Goal: Information Seeking & Learning: Learn about a topic

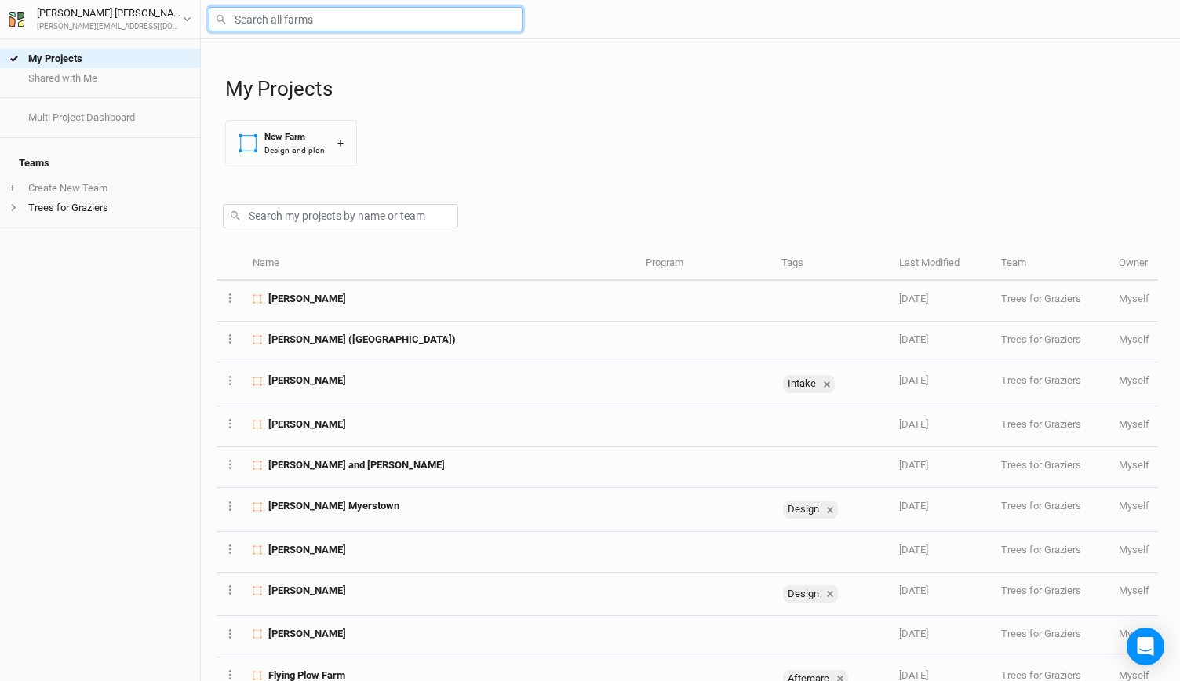
click at [293, 21] on input "text" at bounding box center [366, 19] width 314 height 24
type input "fr"
type input "[GEOGRAPHIC_DATA]"
type input "frien"
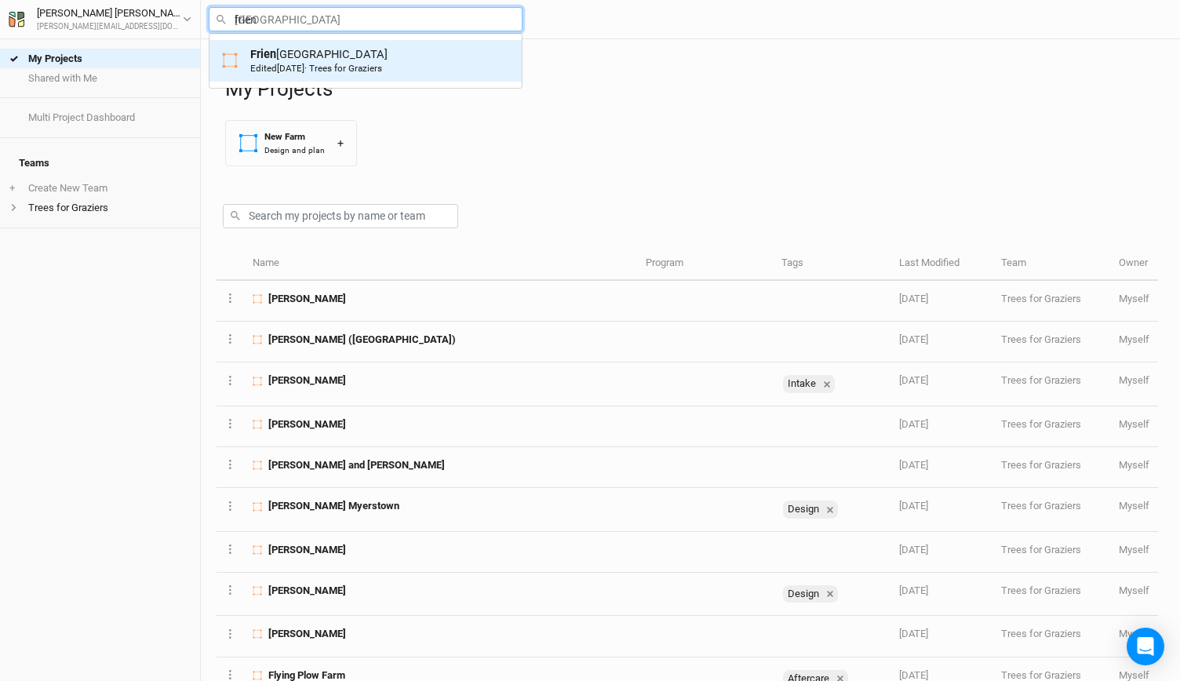
click at [279, 57] on div "Frien [GEOGRAPHIC_DATA] Edited [DATE] · Trees for [PERSON_NAME]" at bounding box center [318, 60] width 137 height 29
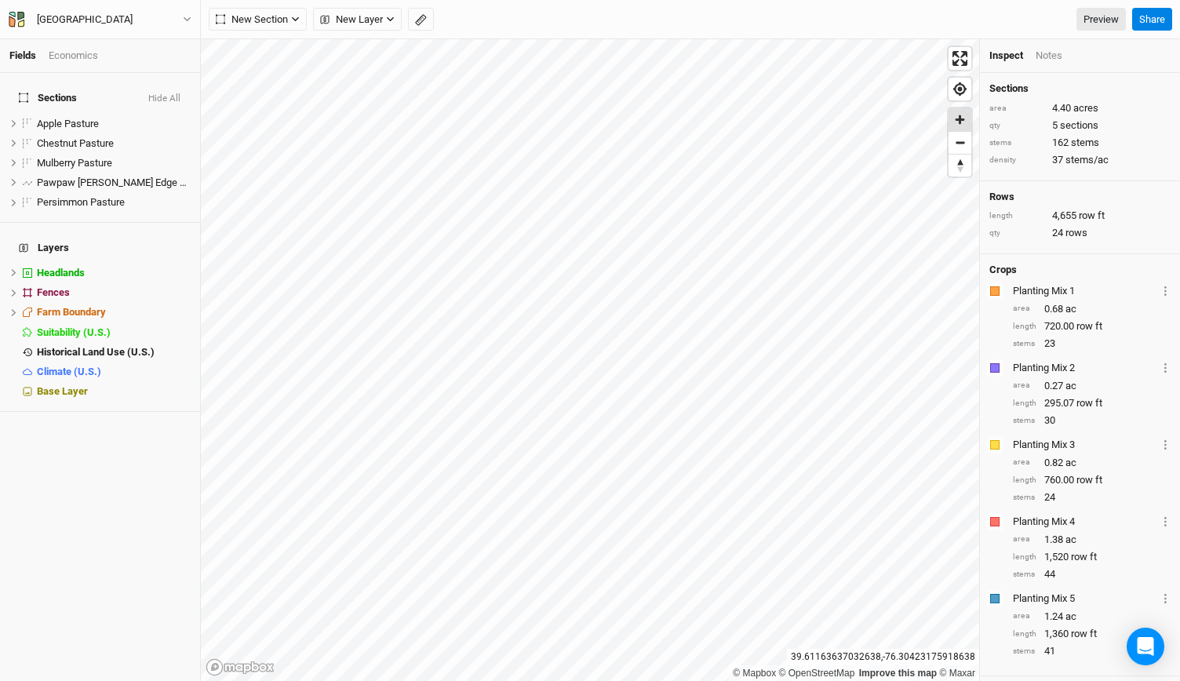
click at [957, 122] on span "Zoom in" at bounding box center [960, 119] width 23 height 23
click at [954, 120] on span "Zoom in" at bounding box center [960, 119] width 23 height 23
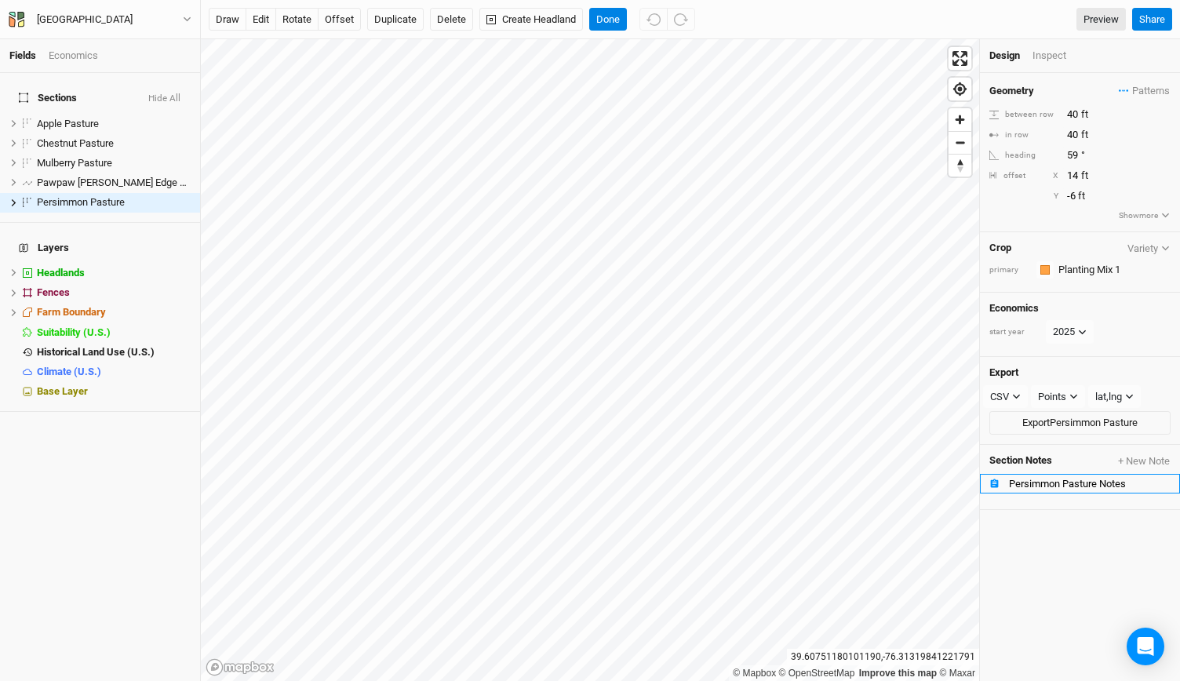
click at [1047, 479] on div "Persimmon Pasture Notes" at bounding box center [1090, 484] width 162 height 13
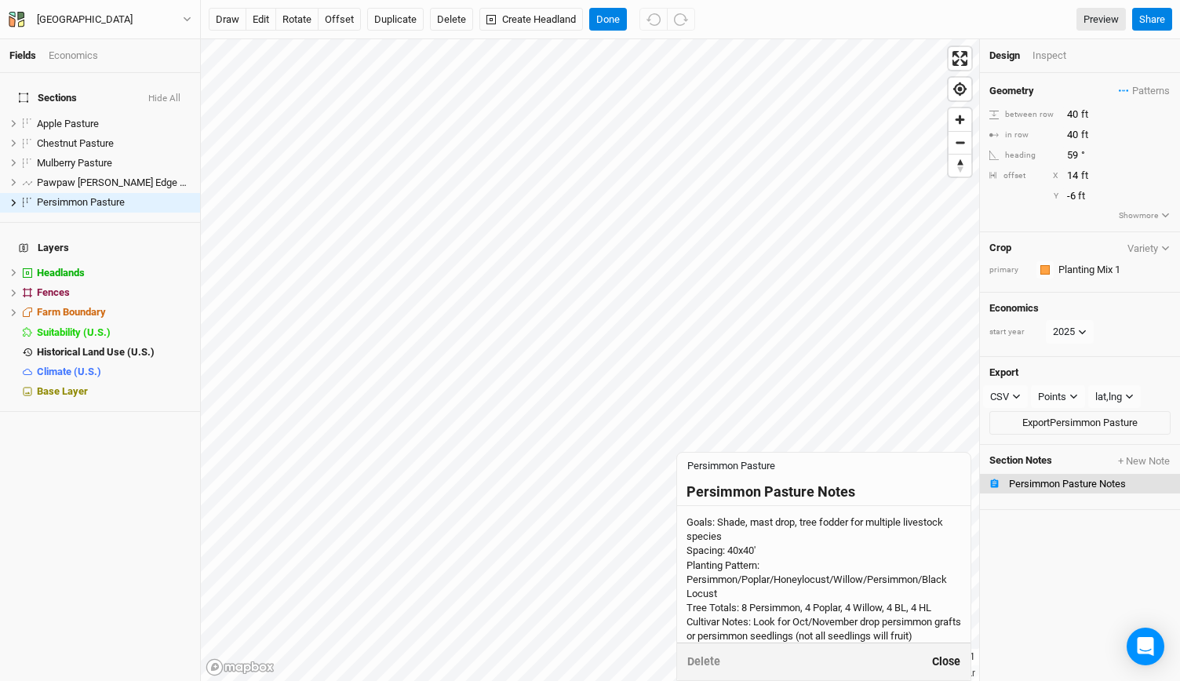
click at [951, 661] on button "Close" at bounding box center [946, 662] width 30 height 18
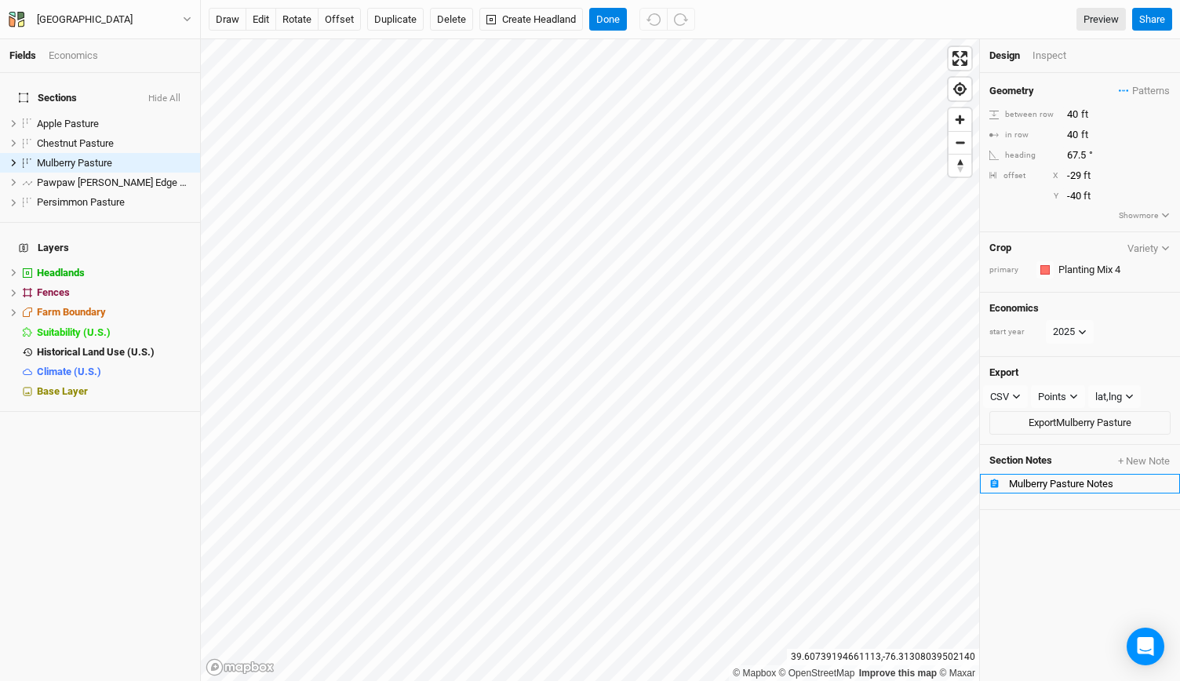
click at [1058, 479] on div "Mulberry Pasture Notes" at bounding box center [1090, 484] width 162 height 13
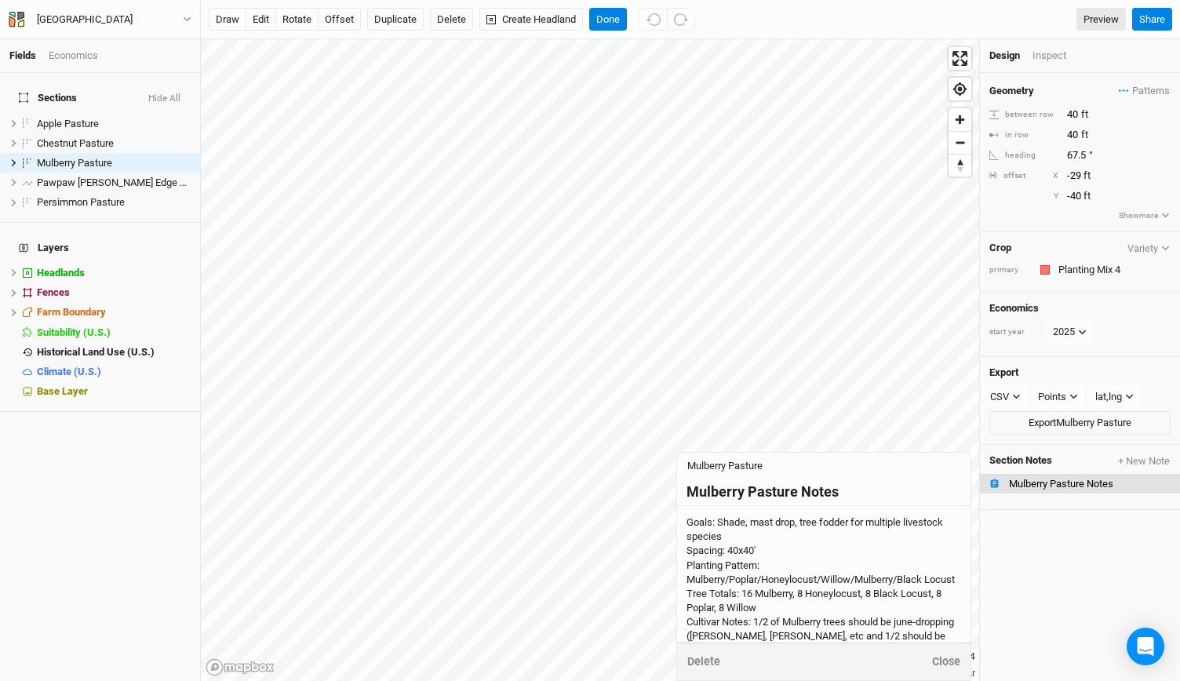
click at [897, 563] on div "Goals: Shade, mast drop, tree fodder for multiple livestock species Spacing: 40…" at bounding box center [824, 622] width 275 height 214
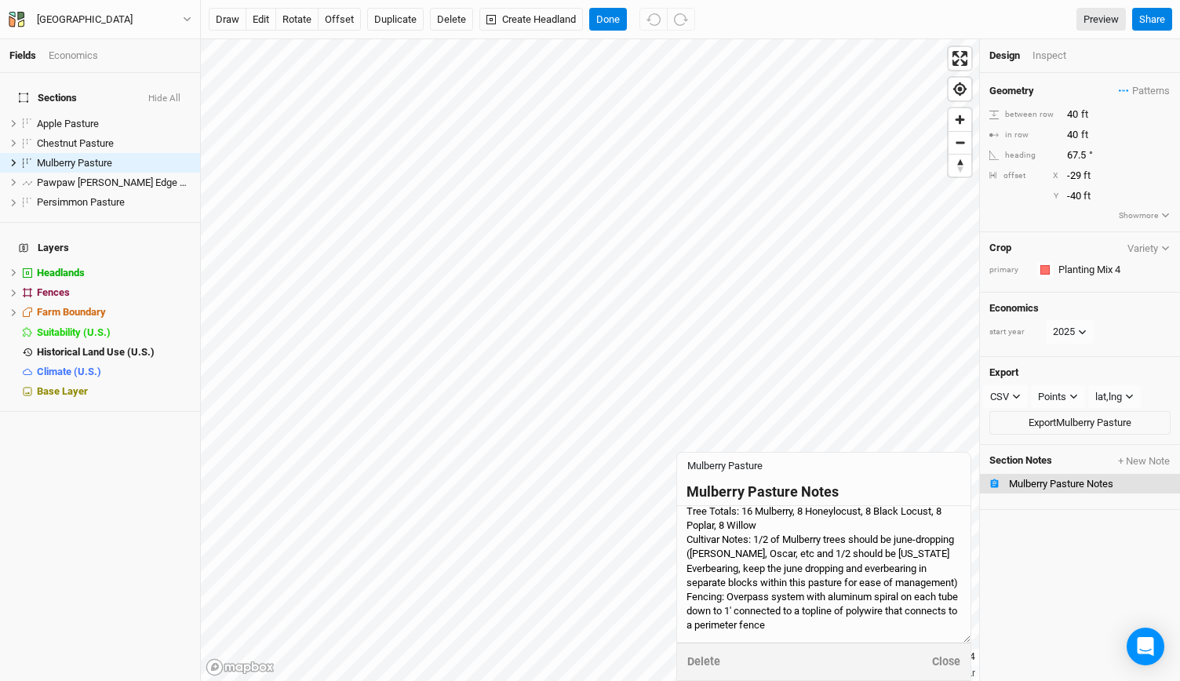
scroll to position [102, 0]
click at [942, 666] on button "Close" at bounding box center [946, 662] width 30 height 18
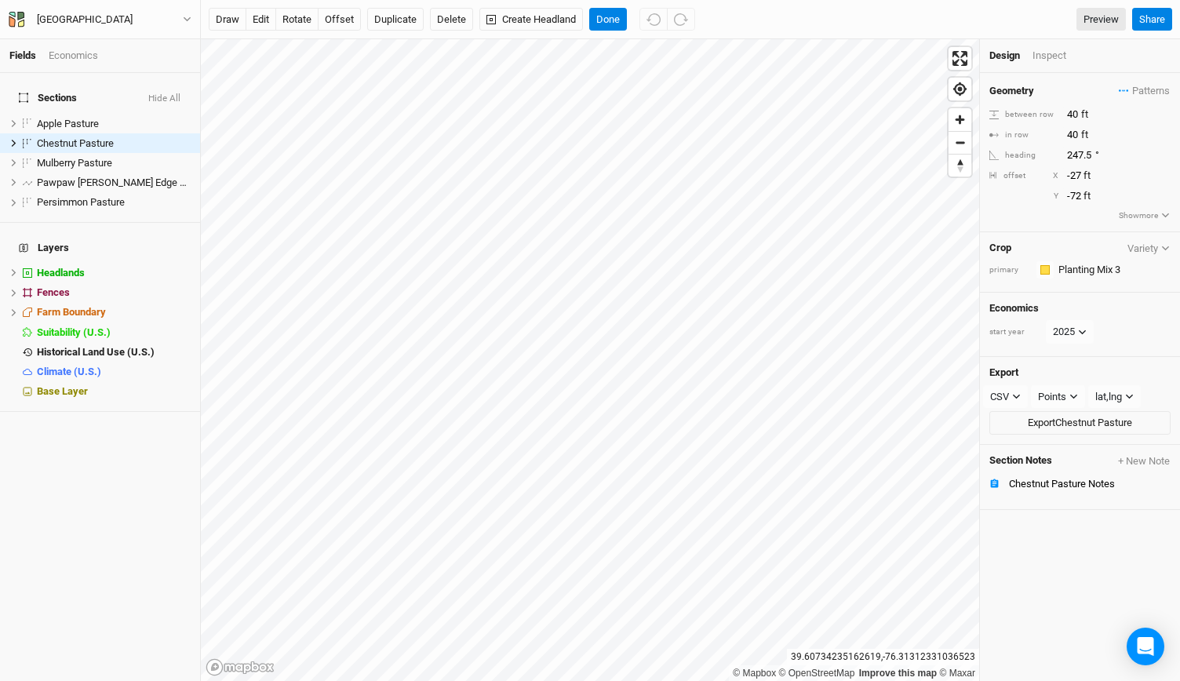
click at [1058, 494] on div "Section Notes + New Note Chestnut Pasture Notes" at bounding box center [1080, 478] width 200 height 66
click at [1044, 483] on li "Chestnut Pasture Notes" at bounding box center [1080, 484] width 200 height 20
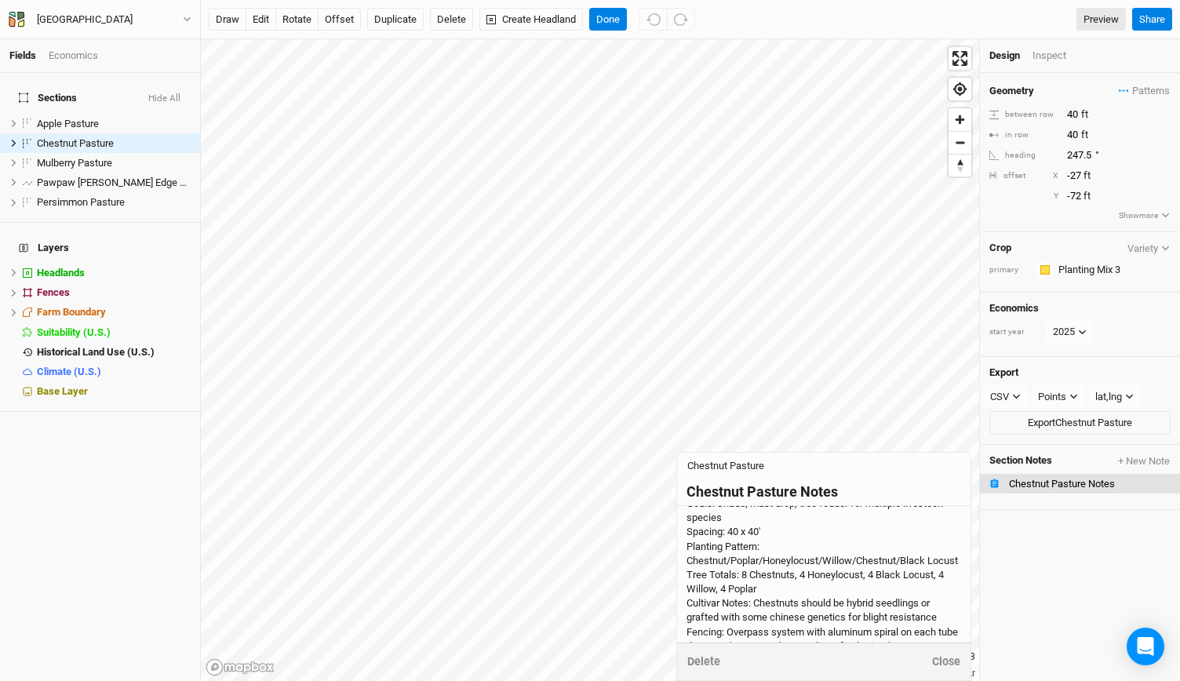
scroll to position [0, 0]
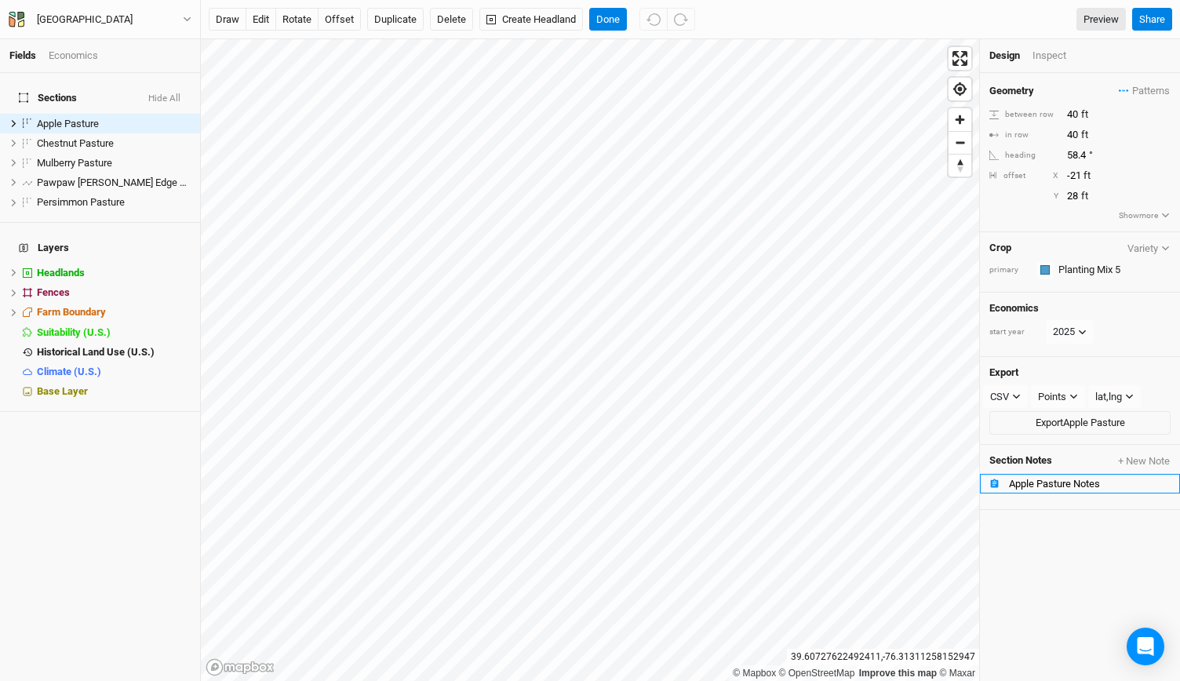
click at [1053, 478] on div "Apple Pasture Notes" at bounding box center [1090, 484] width 162 height 13
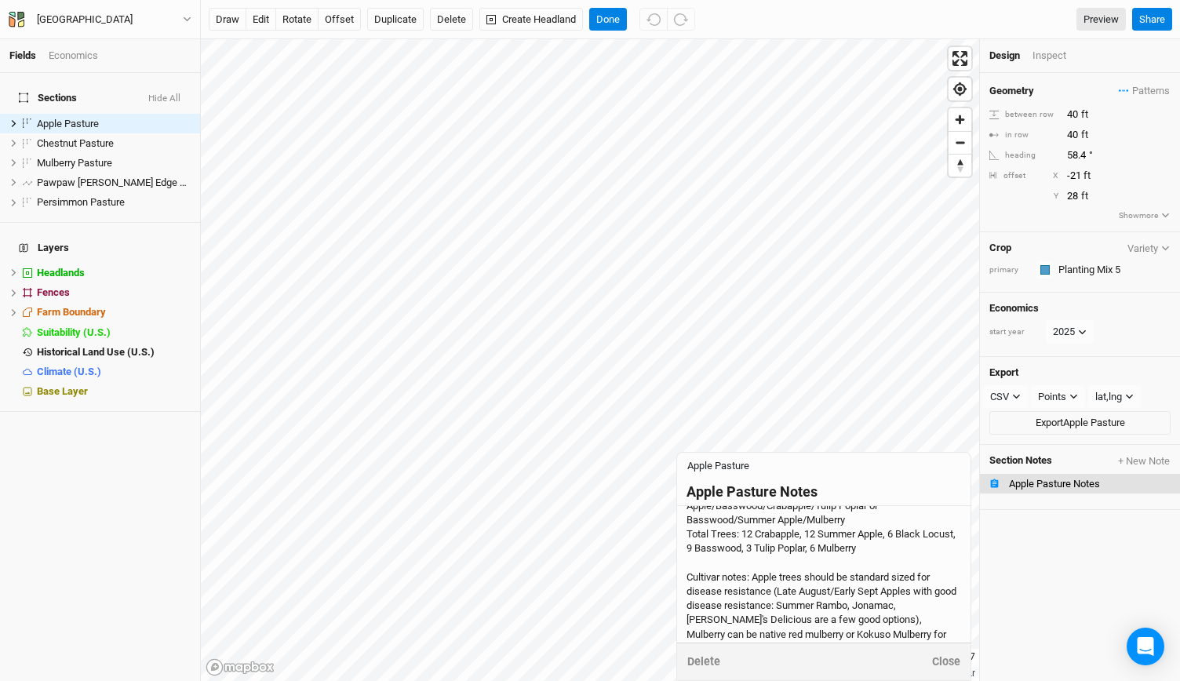
scroll to position [158, 0]
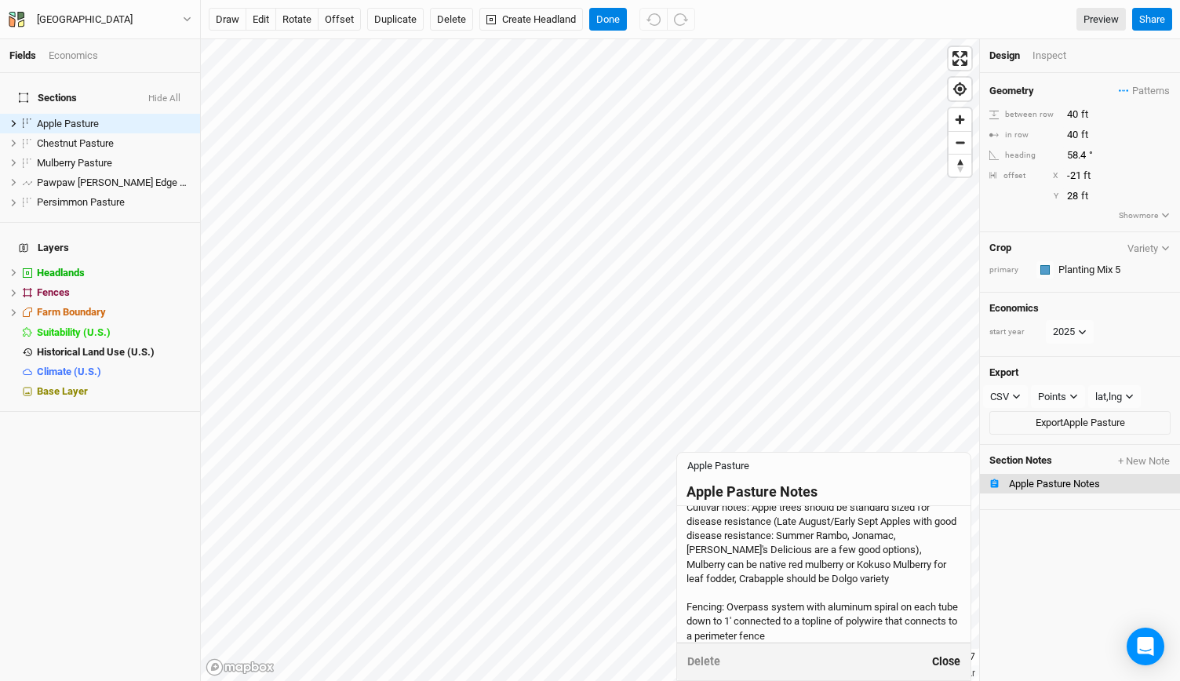
click at [943, 667] on button "Close" at bounding box center [946, 662] width 30 height 18
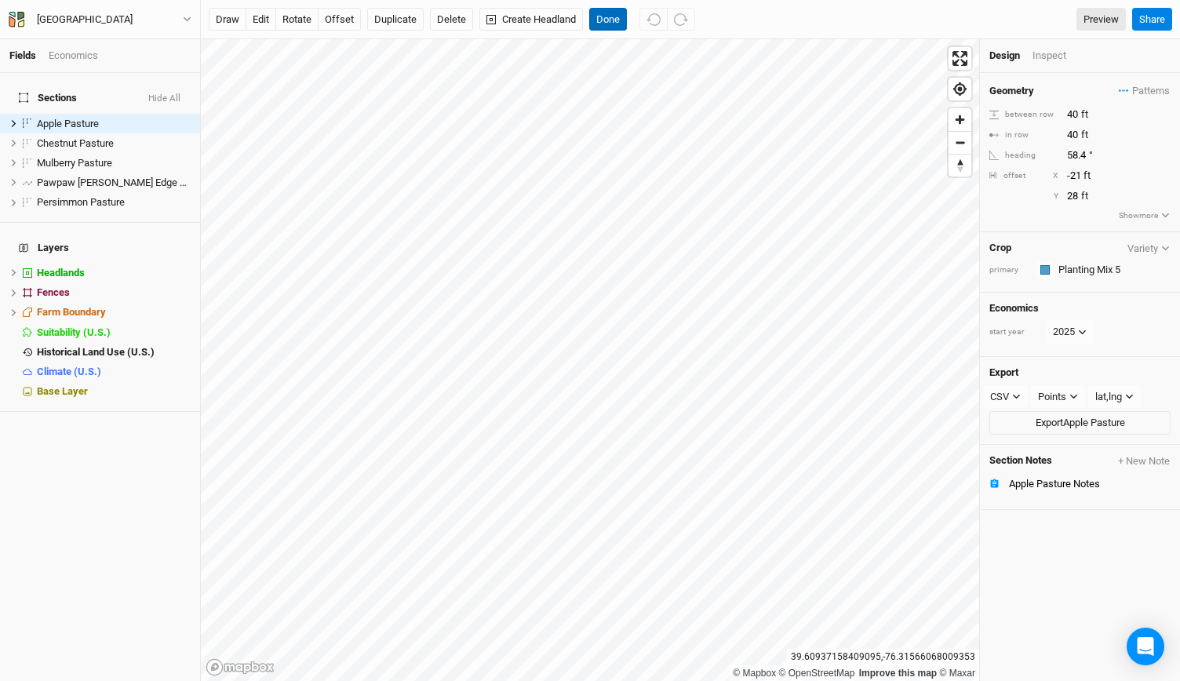
click at [608, 12] on button "Done" at bounding box center [608, 20] width 38 height 24
click at [1064, 478] on div "Apple Pasture Notes" at bounding box center [1090, 484] width 162 height 13
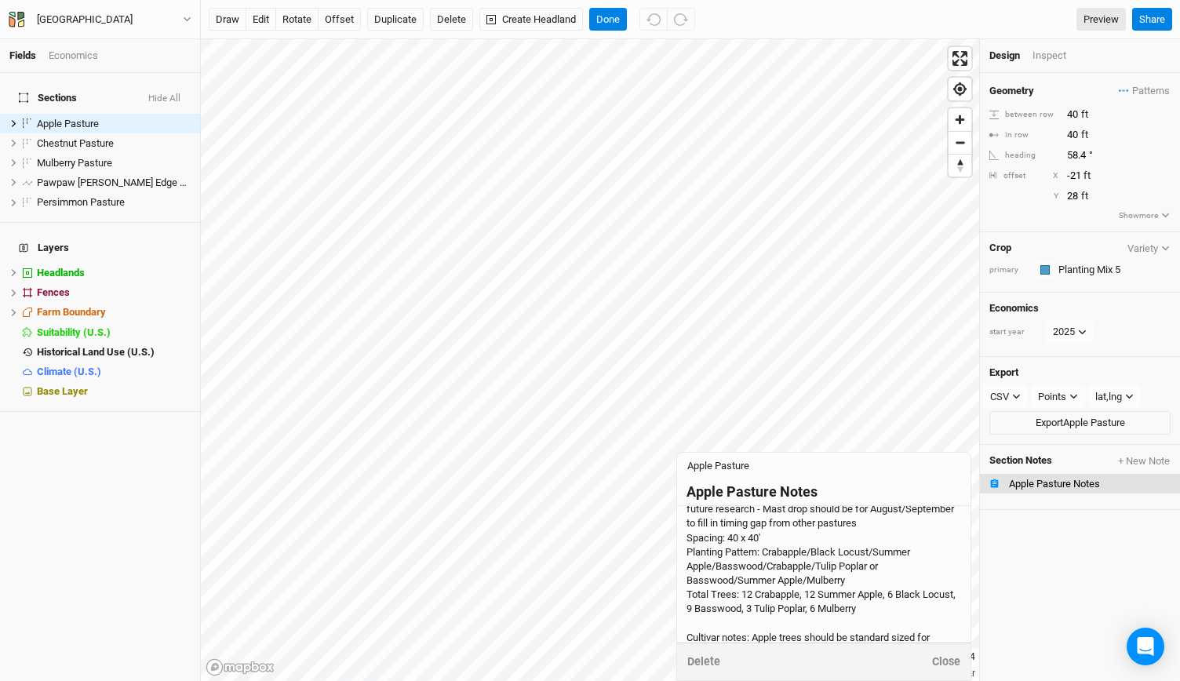
scroll to position [28, 0]
click at [945, 665] on button "Close" at bounding box center [946, 662] width 30 height 18
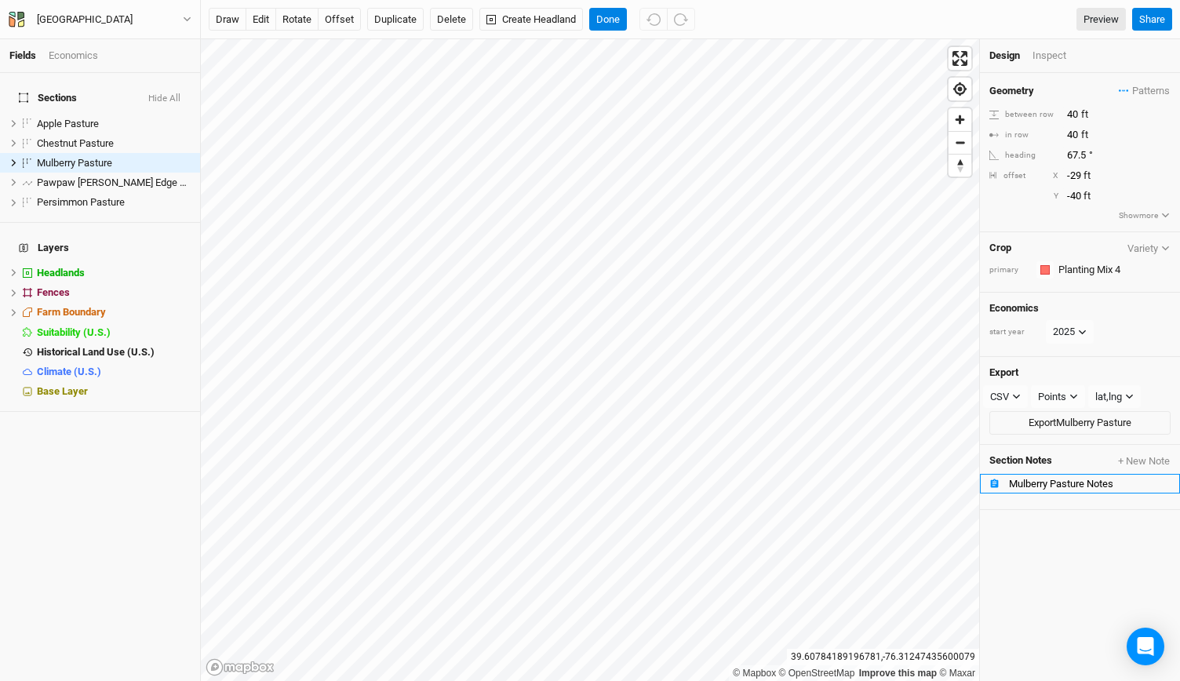
click at [1073, 478] on div "Mulberry Pasture Notes" at bounding box center [1090, 484] width 162 height 13
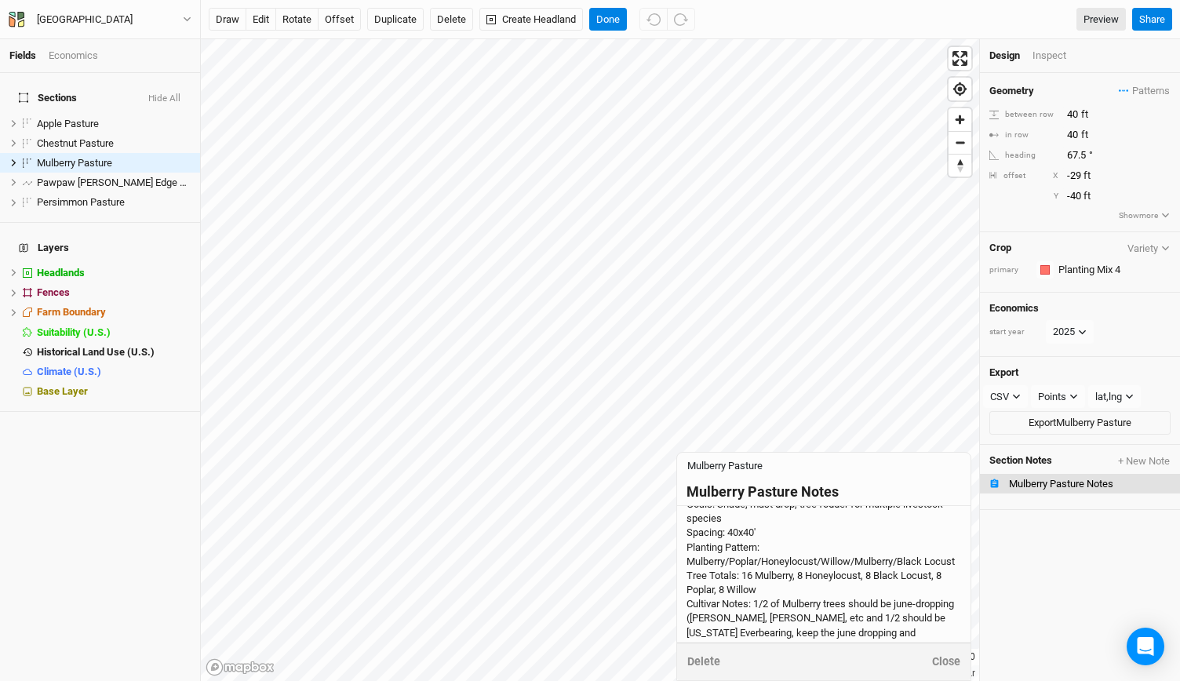
scroll to position [0, 0]
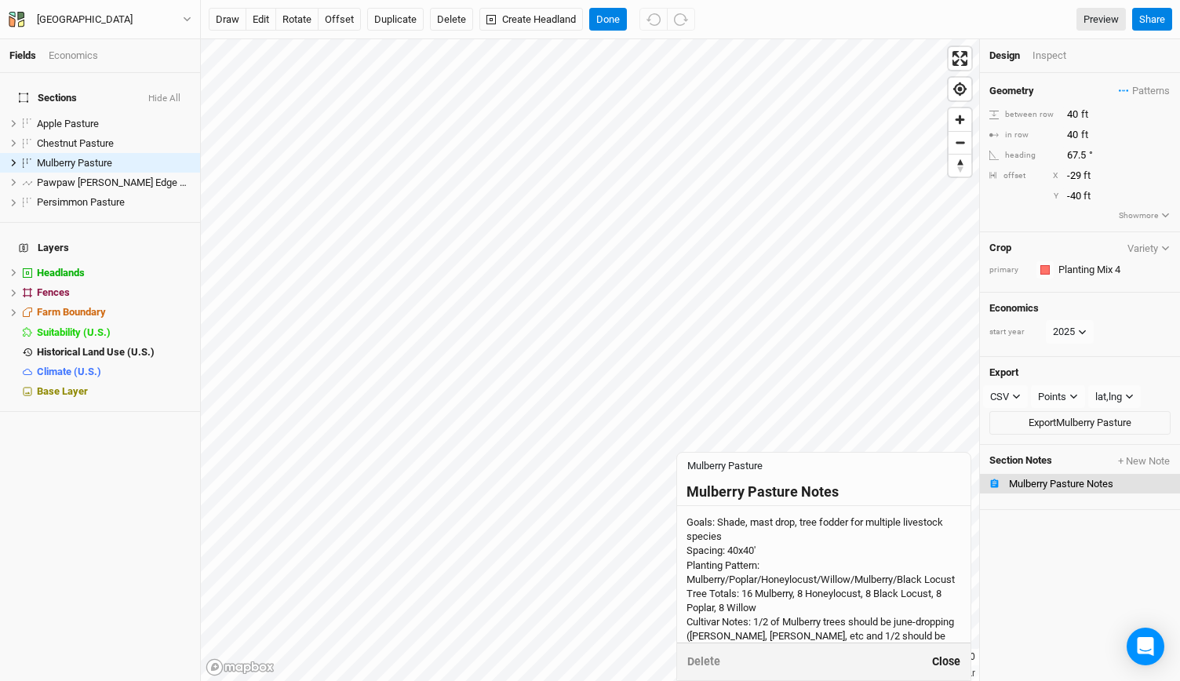
click at [943, 666] on button "Close" at bounding box center [946, 662] width 30 height 18
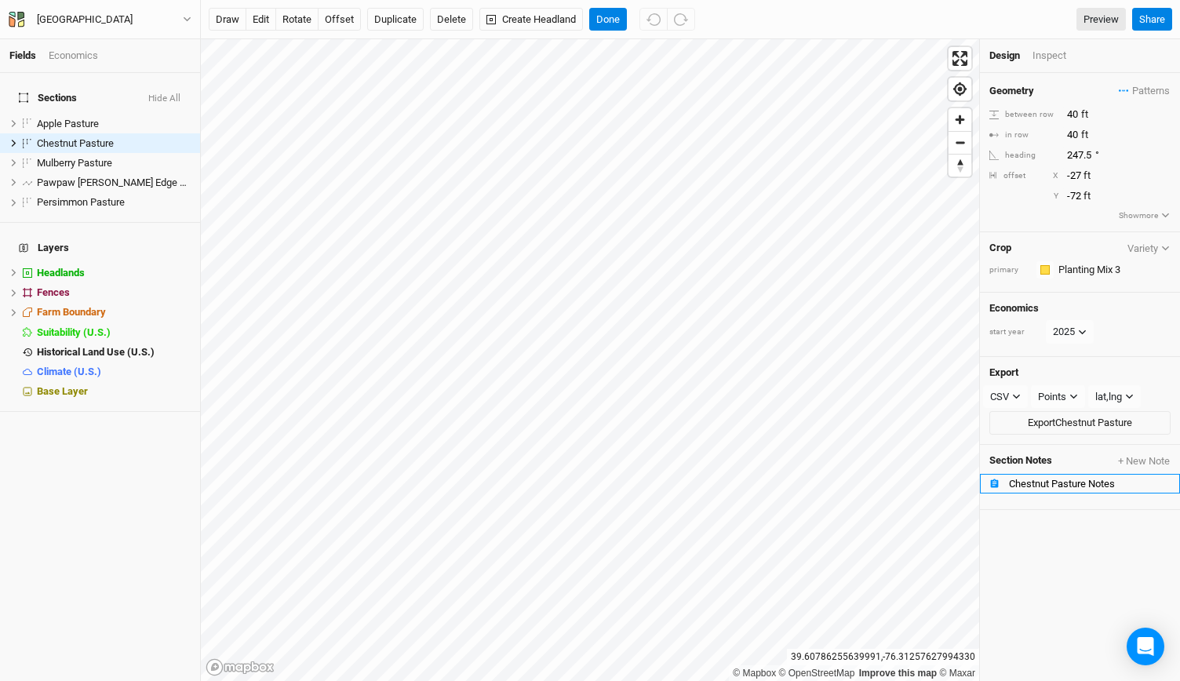
click at [1038, 484] on li "Chestnut Pasture Notes" at bounding box center [1080, 484] width 200 height 20
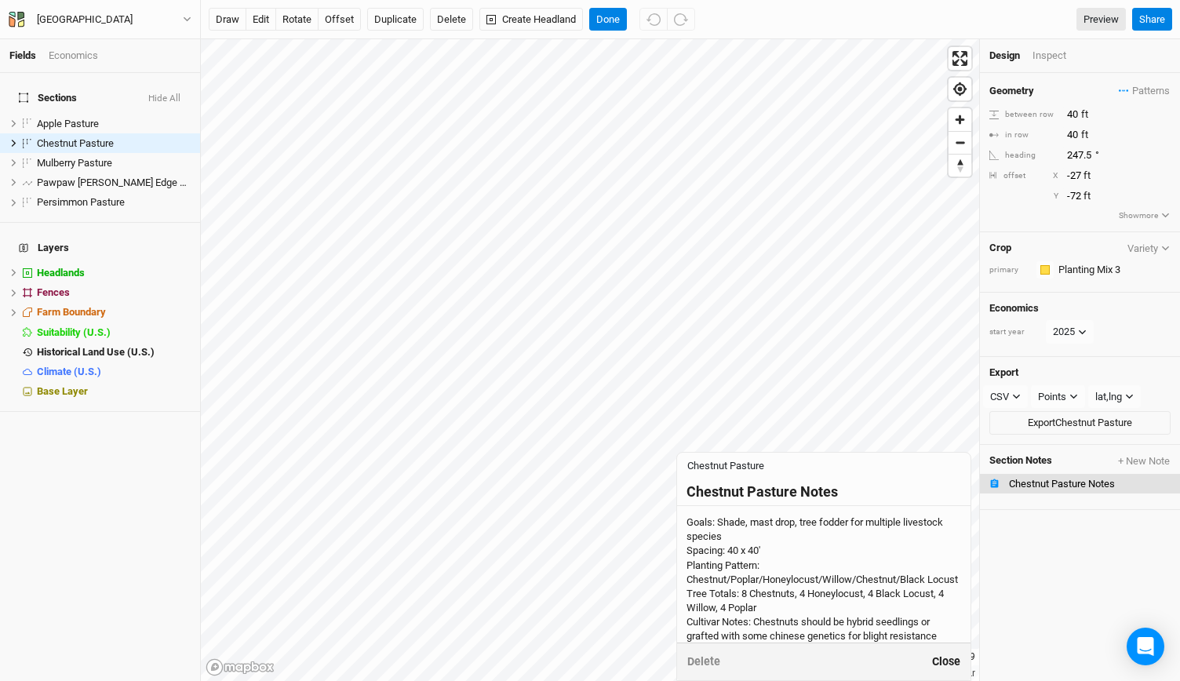
click at [943, 653] on button "Close" at bounding box center [946, 662] width 30 height 18
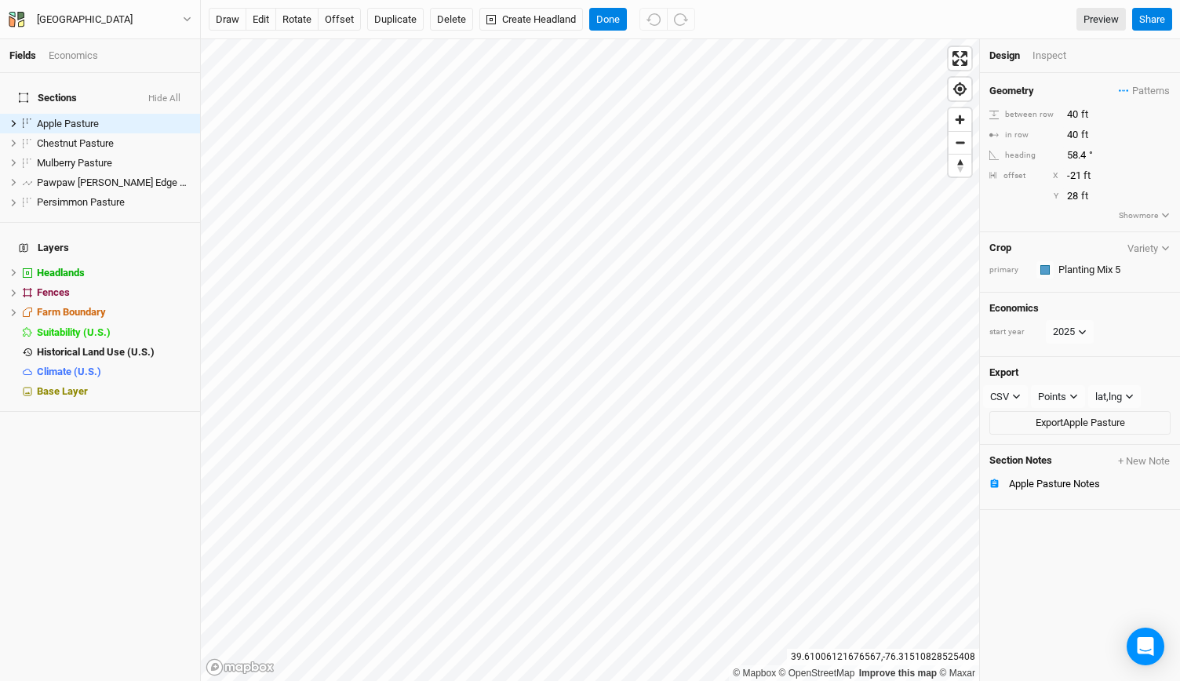
click at [603, 32] on div "draw edit rotate offset Duplicate Delete Create Headland Done Preview Share" at bounding box center [690, 19] width 979 height 39
click at [603, 26] on button "Done" at bounding box center [608, 20] width 38 height 24
click at [1047, 478] on div "Apple Pasture Notes" at bounding box center [1090, 484] width 162 height 13
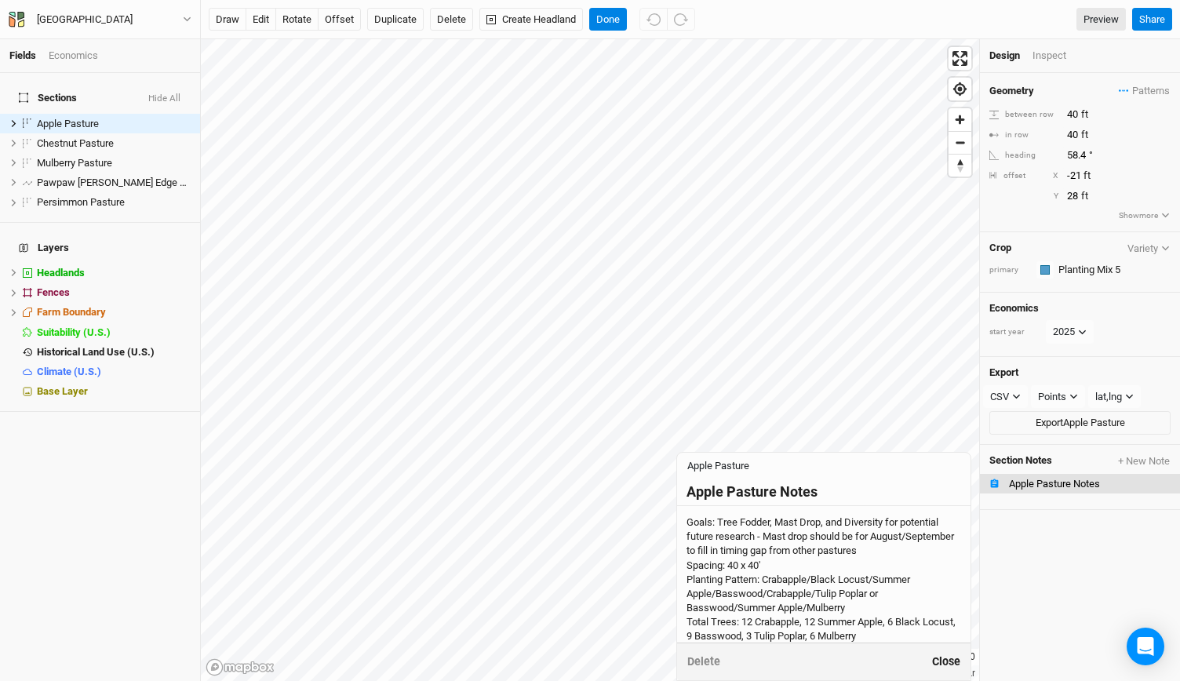
click at [948, 667] on button "Close" at bounding box center [946, 662] width 30 height 18
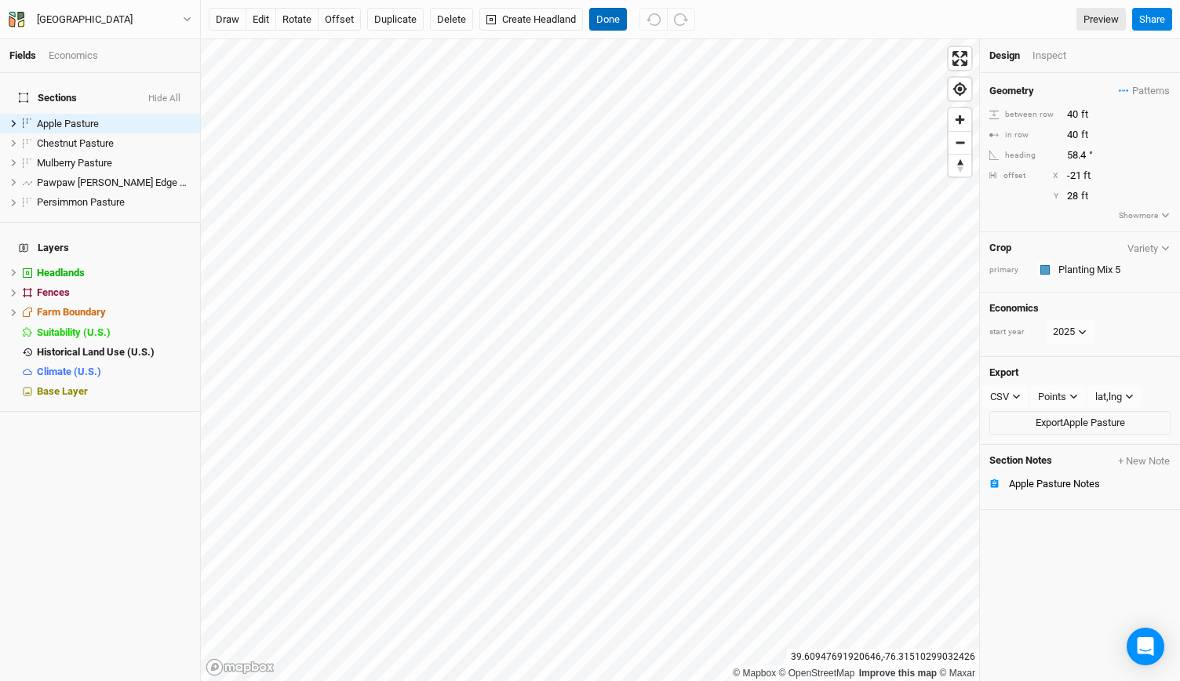
click at [595, 13] on button "Done" at bounding box center [608, 20] width 38 height 24
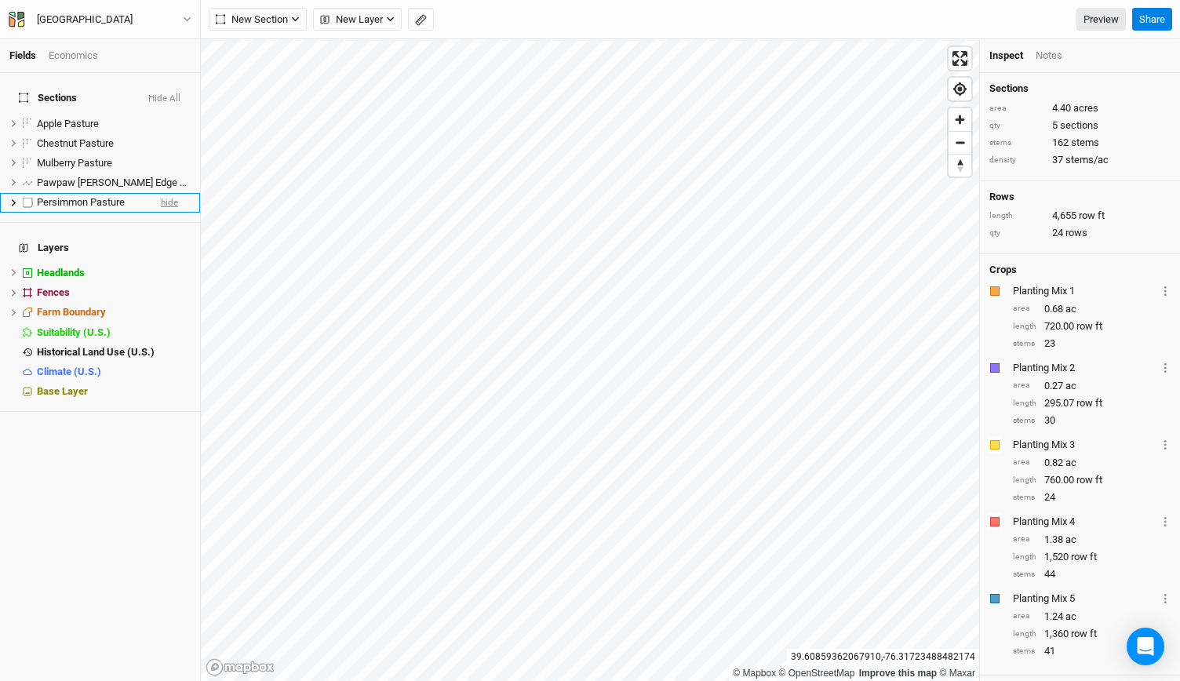
click at [163, 194] on span "hide" at bounding box center [169, 203] width 17 height 20
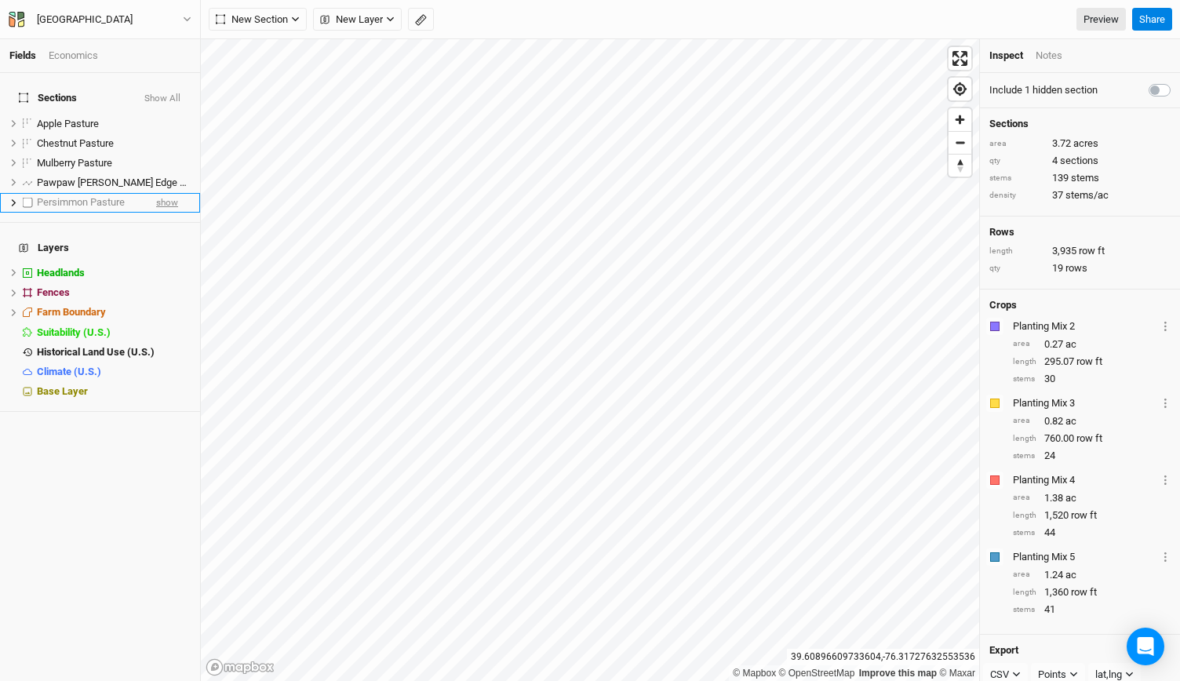
click at [160, 193] on span "show" at bounding box center [167, 203] width 22 height 20
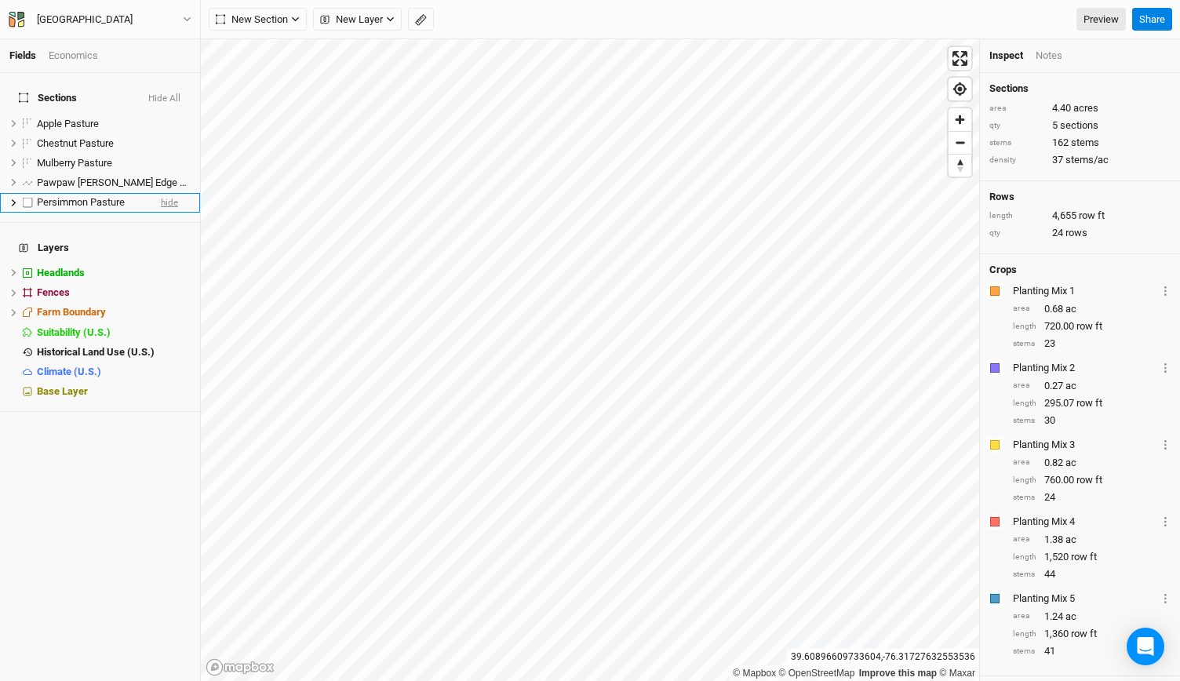
click at [161, 194] on span "hide" at bounding box center [169, 203] width 17 height 20
